Goal: Task Accomplishment & Management: Use online tool/utility

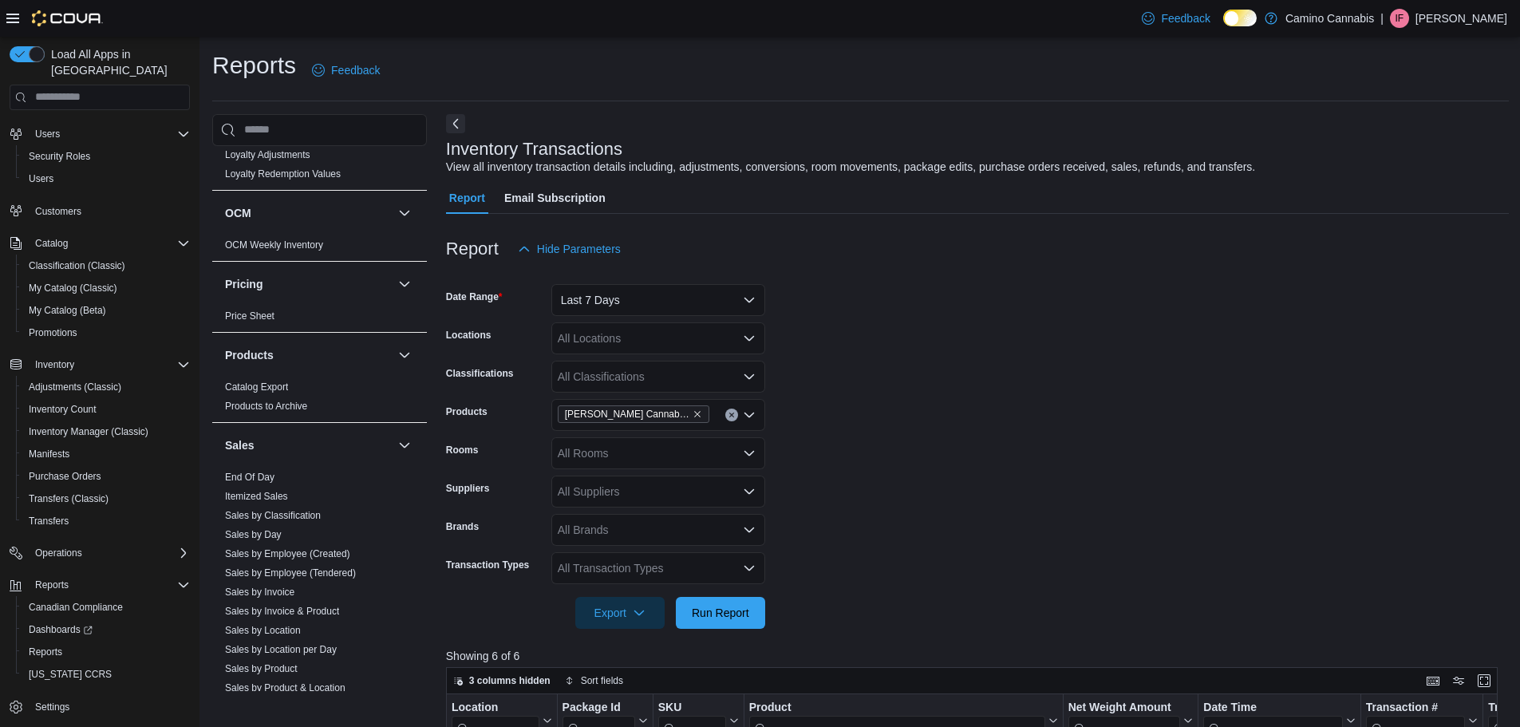
scroll to position [993, 0]
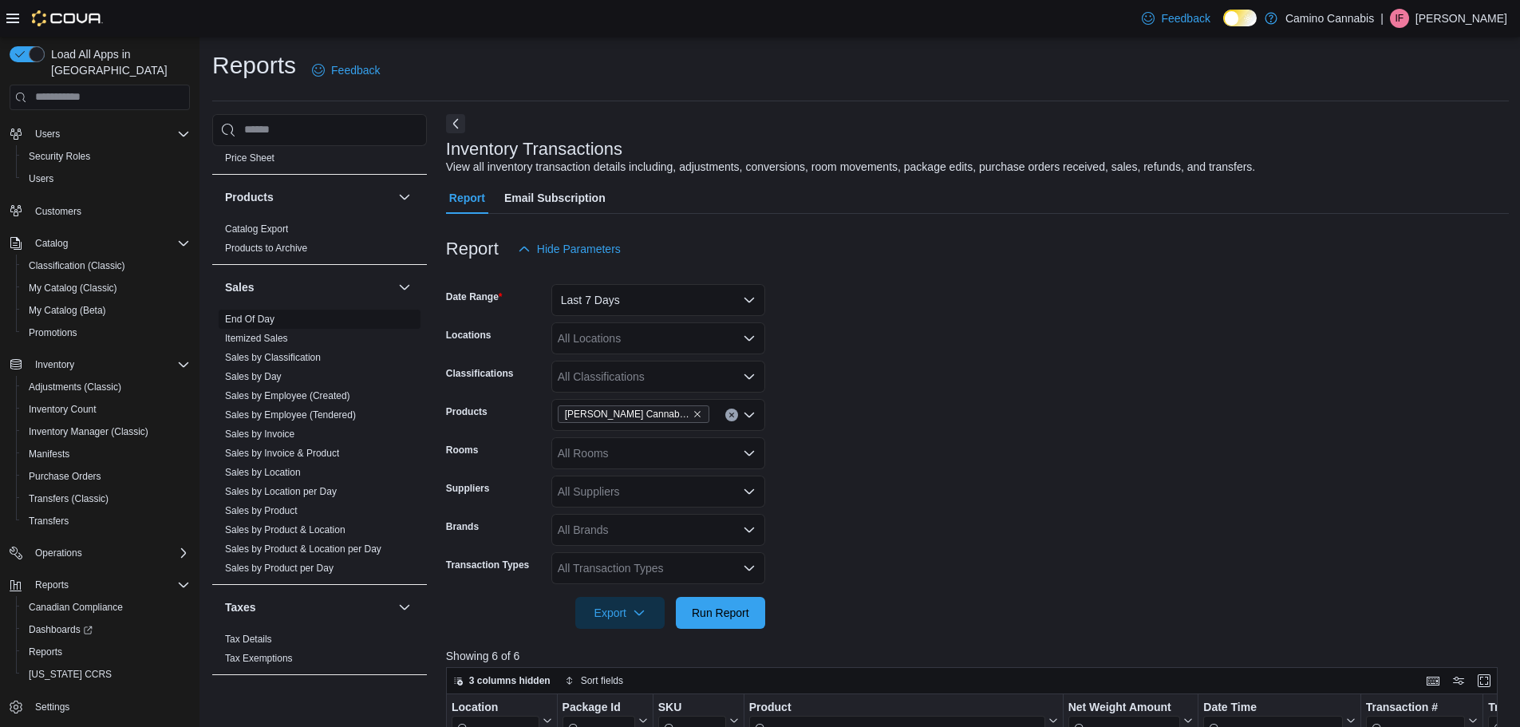
click at [250, 323] on link "End Of Day" at bounding box center [249, 318] width 49 height 11
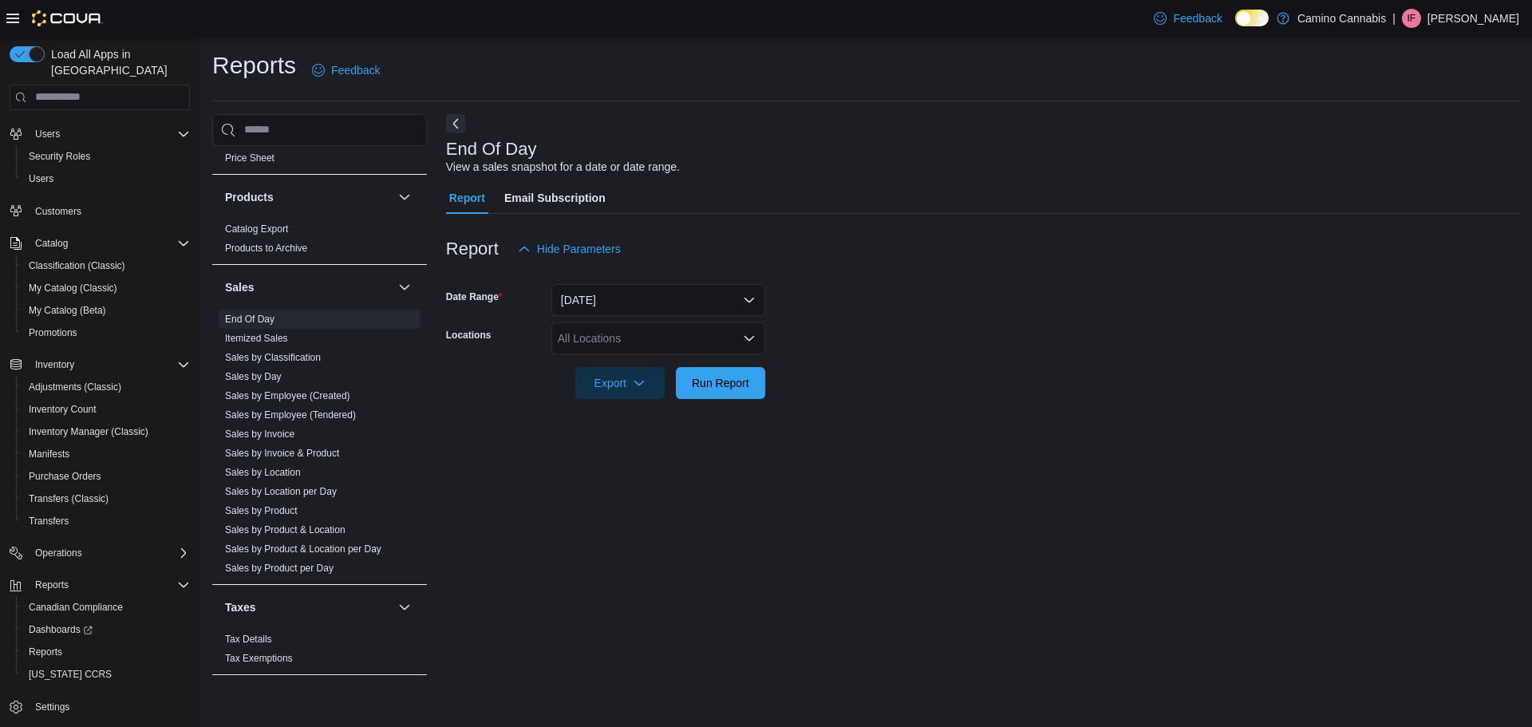
click at [588, 337] on div "All Locations" at bounding box center [658, 338] width 214 height 32
click at [603, 397] on button "7291 Fraser St." at bounding box center [658, 388] width 214 height 23
drag, startPoint x: 642, startPoint y: 457, endPoint x: 721, endPoint y: 399, distance: 98.1
click at [655, 443] on div "End Of Day View a sales snapshot for a date or date range. Report Email Subscri…" at bounding box center [982, 402] width 1073 height 577
click at [724, 397] on span "Run Report" at bounding box center [720, 382] width 70 height 32
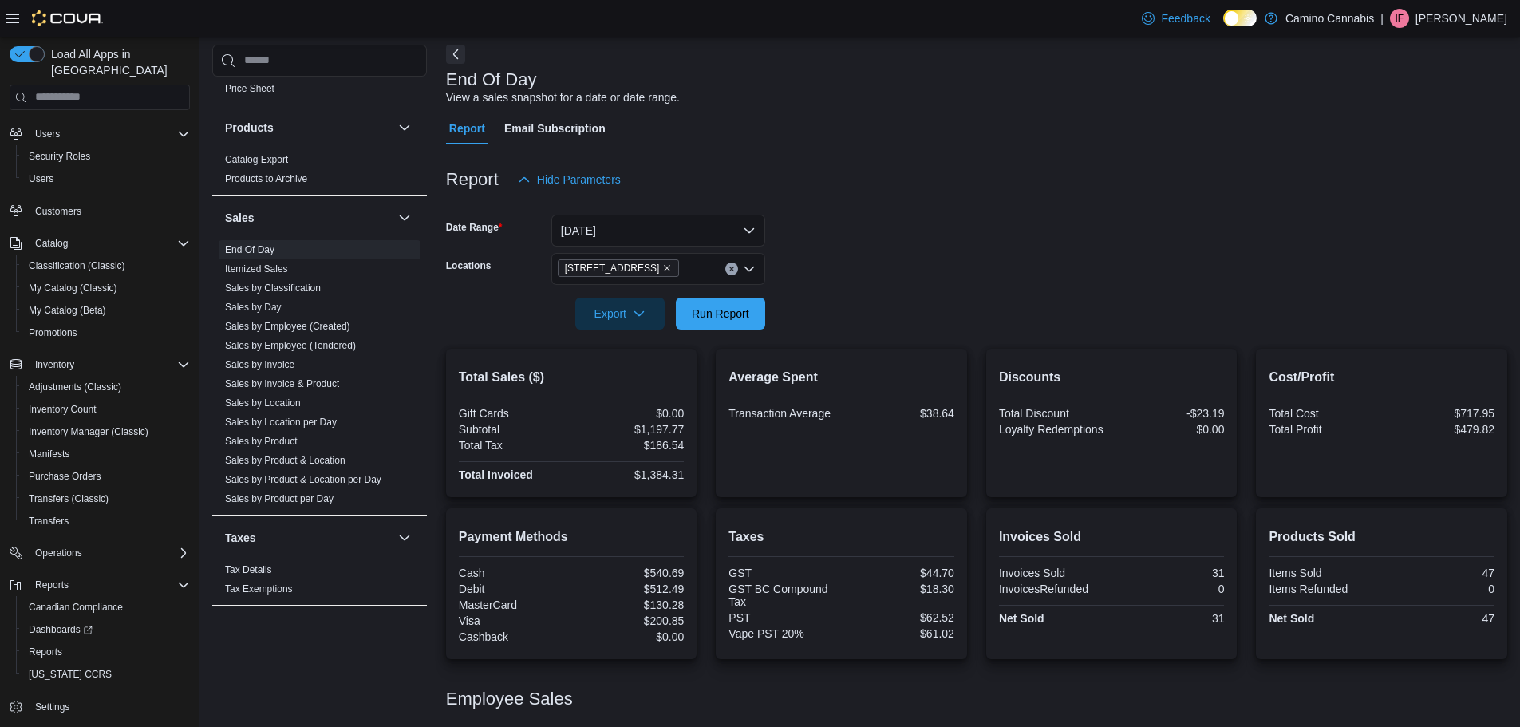
scroll to position [135, 0]
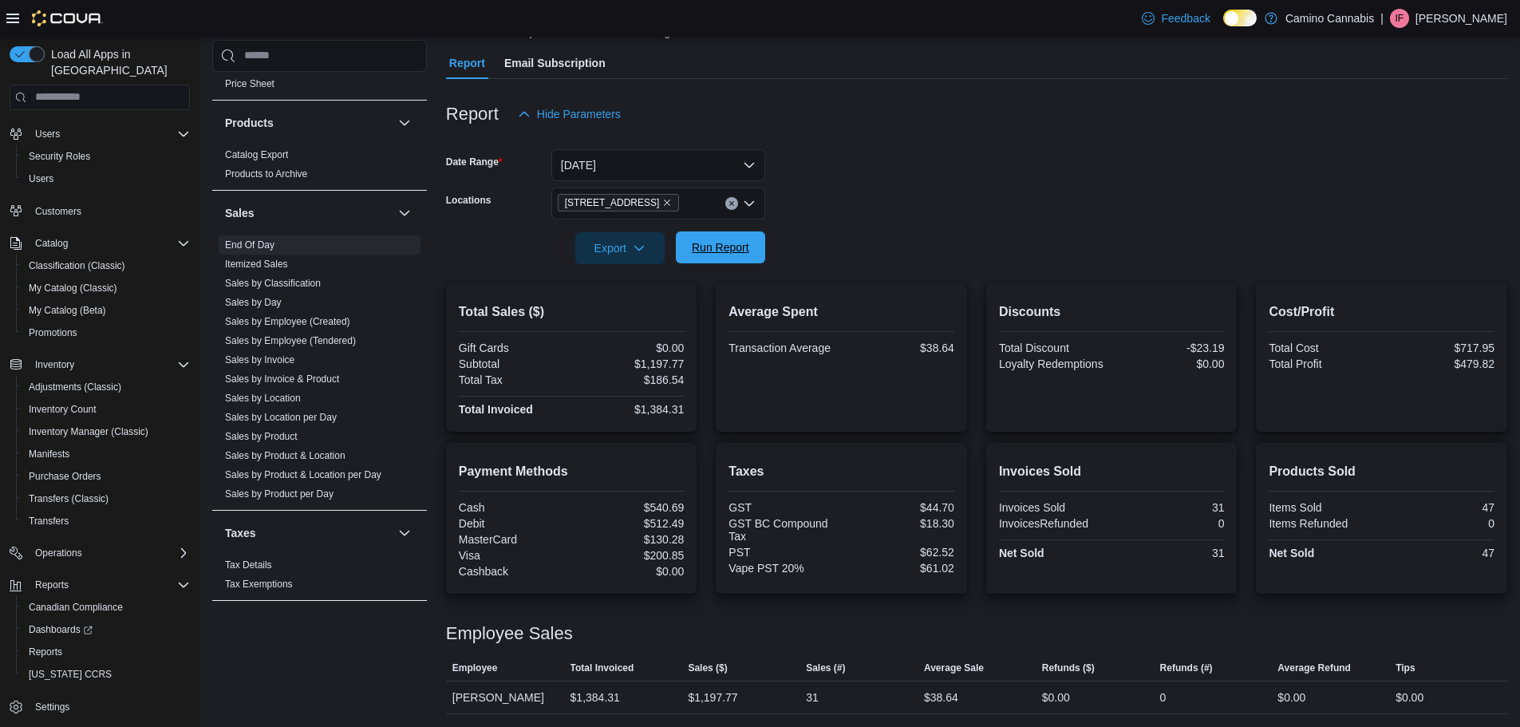
click at [712, 256] on span "Run Report" at bounding box center [720, 247] width 70 height 32
click at [738, 243] on span "Run Report" at bounding box center [720, 247] width 57 height 16
drag, startPoint x: 735, startPoint y: 246, endPoint x: 696, endPoint y: 242, distance: 38.5
click at [735, 247] on span "Run Report" at bounding box center [720, 247] width 57 height 16
drag, startPoint x: 723, startPoint y: 235, endPoint x: 716, endPoint y: 212, distance: 24.2
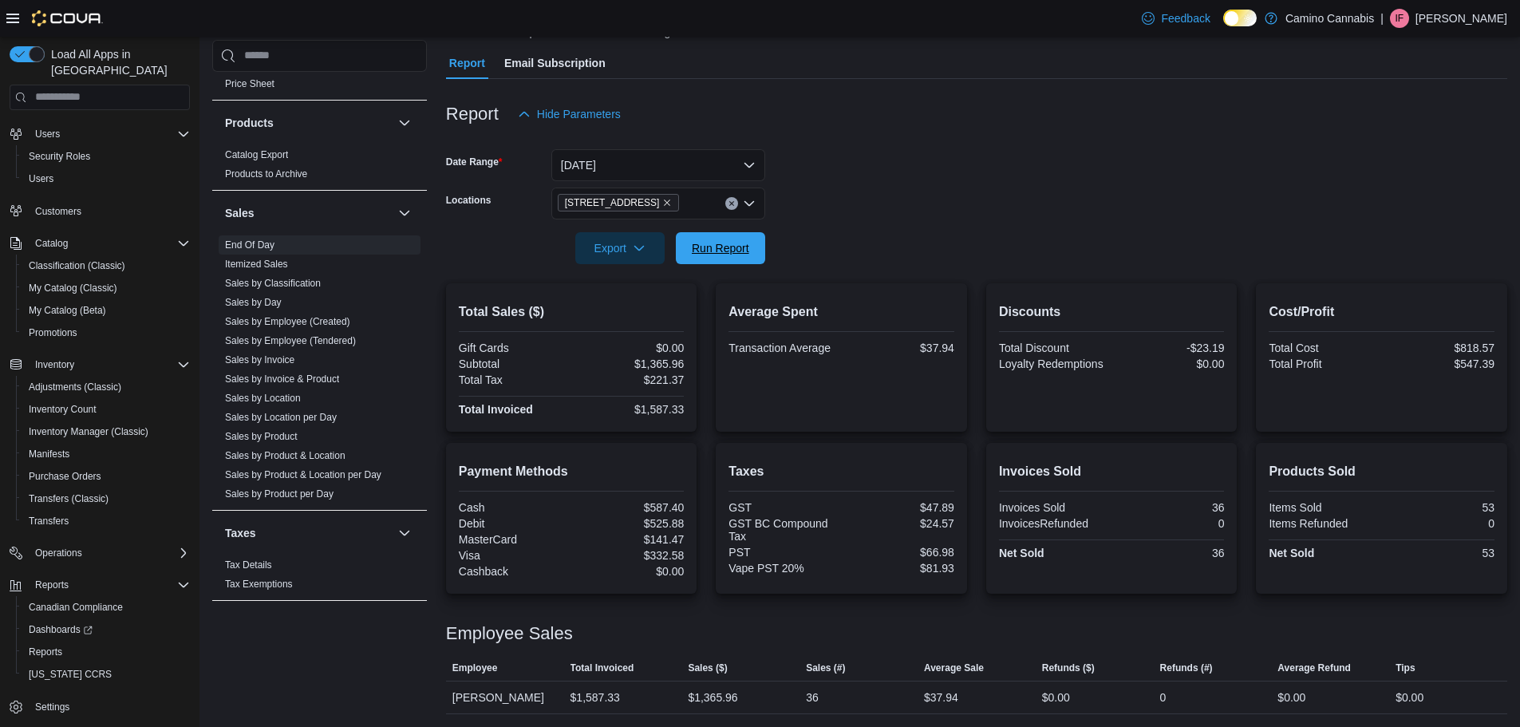
click at [723, 236] on span "Run Report" at bounding box center [720, 248] width 70 height 32
click at [931, 156] on form "Date Range Today Locations 7291 Fraser St. Export Run Report" at bounding box center [976, 197] width 1061 height 134
click at [1478, 19] on p "Ian Fundytus" at bounding box center [1461, 18] width 92 height 19
click at [1442, 157] on button "Sign Out" at bounding box center [1427, 157] width 147 height 26
